Goal: Task Accomplishment & Management: Use online tool/utility

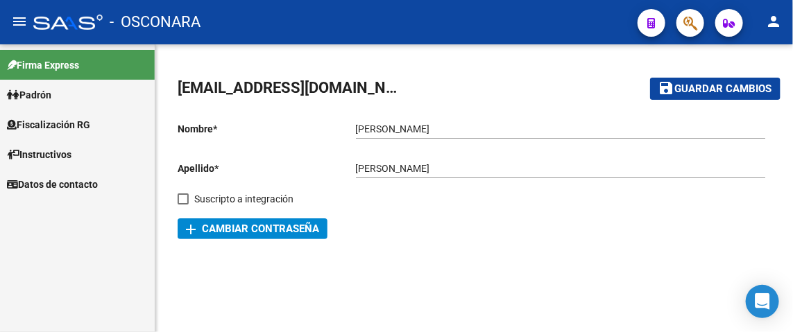
click at [55, 126] on span "Fiscalización RG" at bounding box center [48, 124] width 83 height 15
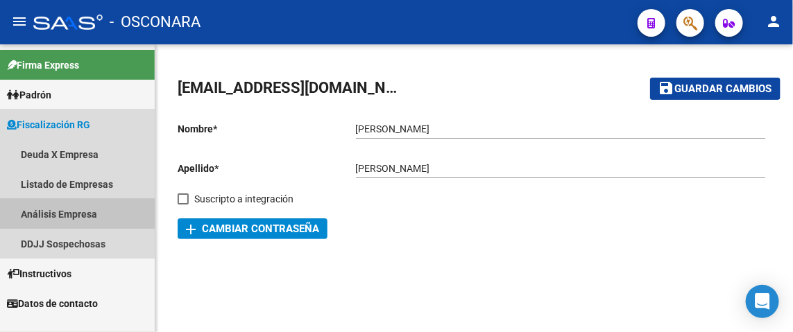
click at [38, 218] on link "Análisis Empresa" at bounding box center [77, 214] width 155 height 30
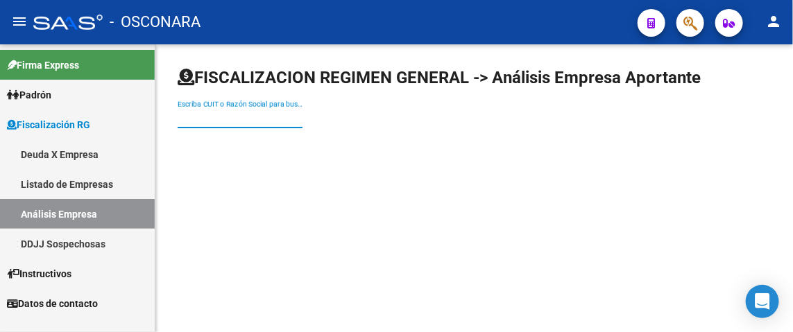
click at [239, 118] on input "Escriba CUIT o Razón Social para buscar" at bounding box center [240, 118] width 125 height 12
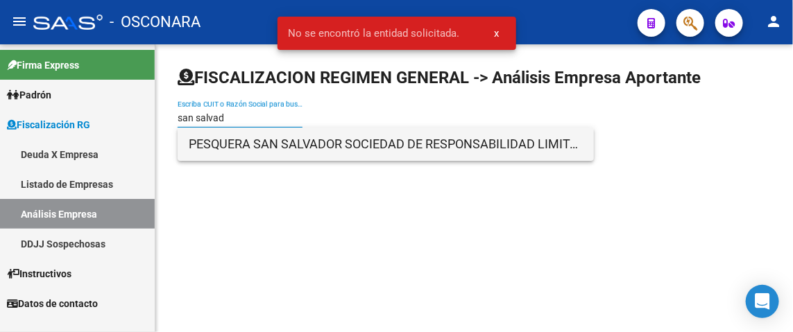
type input "san salvad"
click at [223, 151] on span "PESQUERA SAN SALVADOR SOCIEDAD DE RESPONSABILIDAD LIMITADA" at bounding box center [386, 144] width 394 height 33
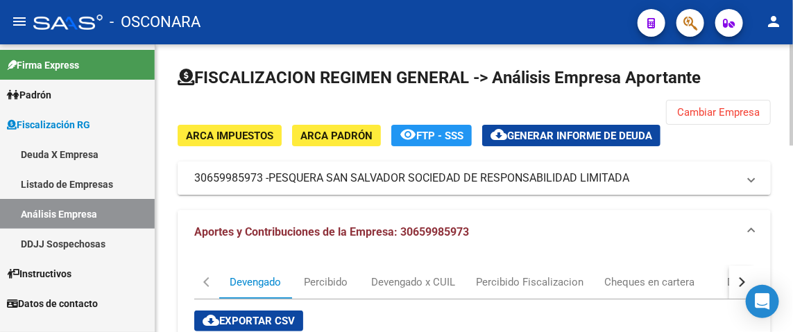
click at [241, 185] on mat-panel-title "30659985973 - PESQUERA SAN [PERSON_NAME] SOCIEDAD DE RESPONSABILIDAD LIMITADA" at bounding box center [465, 178] width 543 height 15
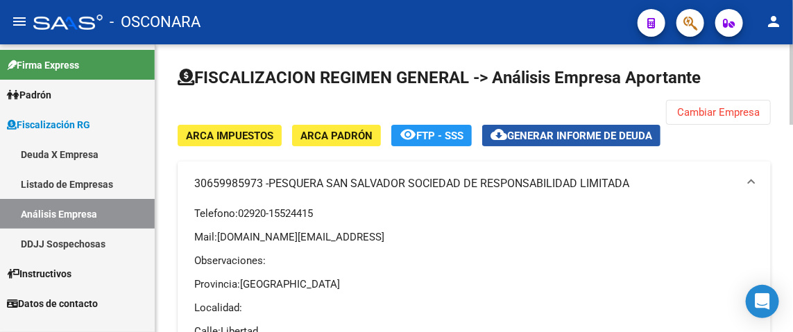
click at [614, 128] on button "cloud_download Generar informe de deuda" at bounding box center [571, 136] width 178 height 22
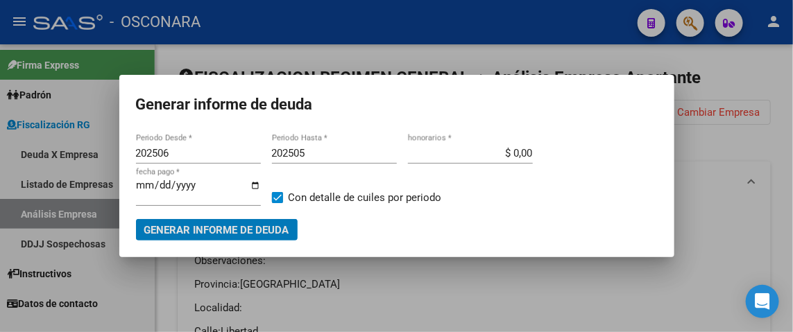
click at [179, 153] on input "202506" at bounding box center [198, 153] width 125 height 12
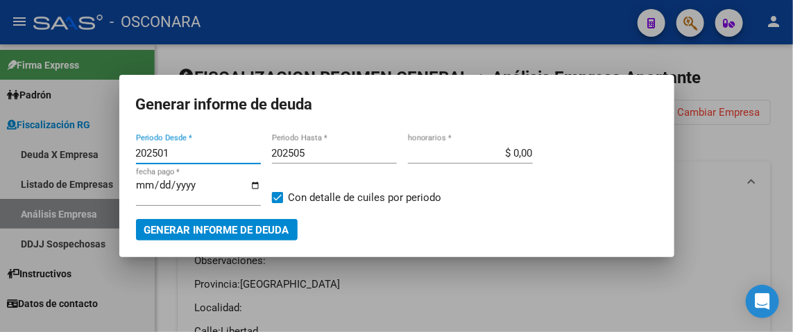
type input "202501"
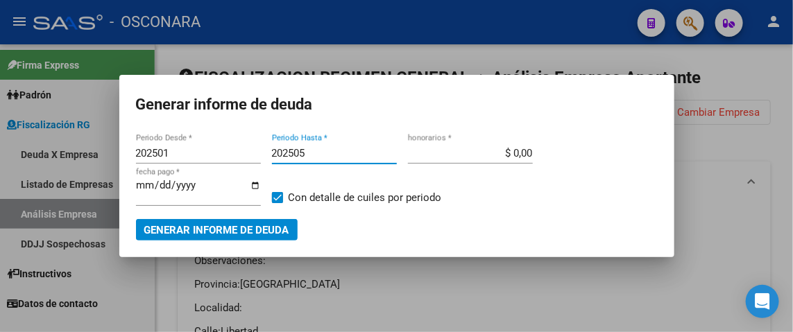
click at [313, 153] on input "202505" at bounding box center [334, 153] width 125 height 12
type input "202506"
click at [513, 144] on div "$ 0,00 honorarios *" at bounding box center [470, 153] width 125 height 21
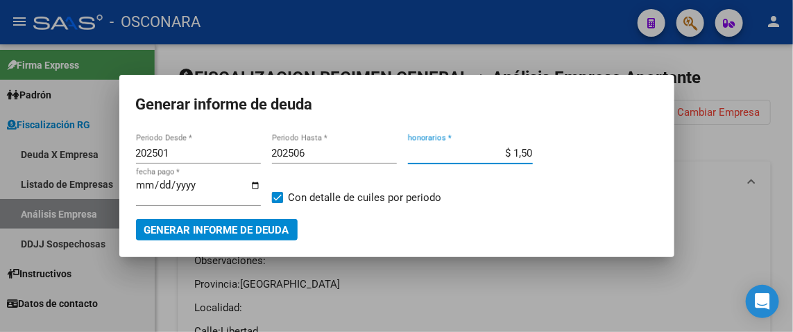
type input "$ 15,00"
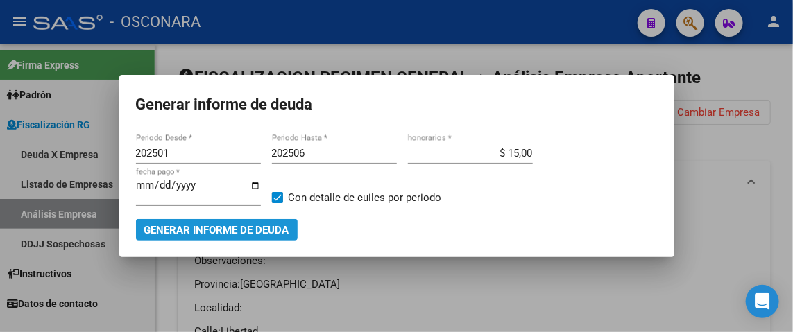
click at [280, 228] on span "Generar informe de deuda" at bounding box center [216, 230] width 145 height 12
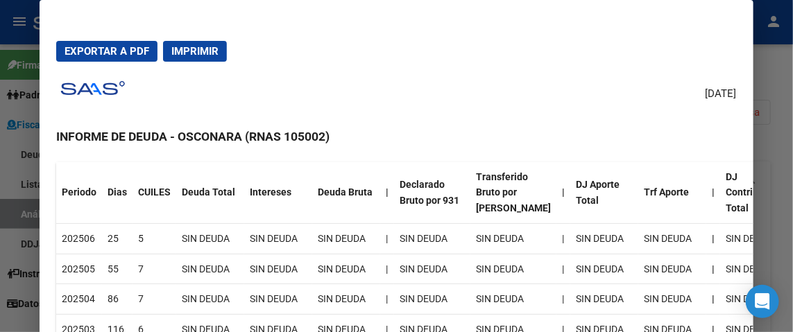
scroll to position [400, 0]
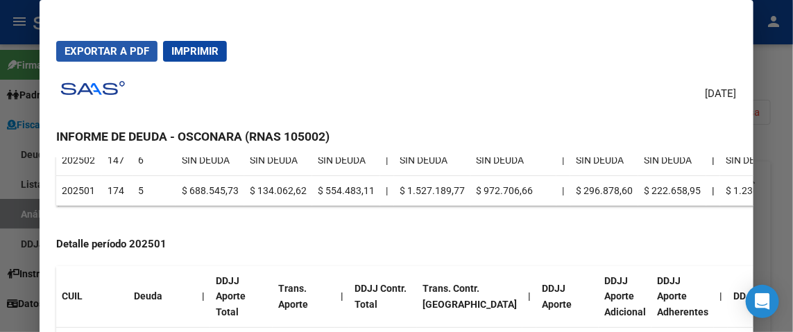
click at [95, 46] on span "Exportar a PDF" at bounding box center [107, 51] width 85 height 12
